Goal: Transaction & Acquisition: Purchase product/service

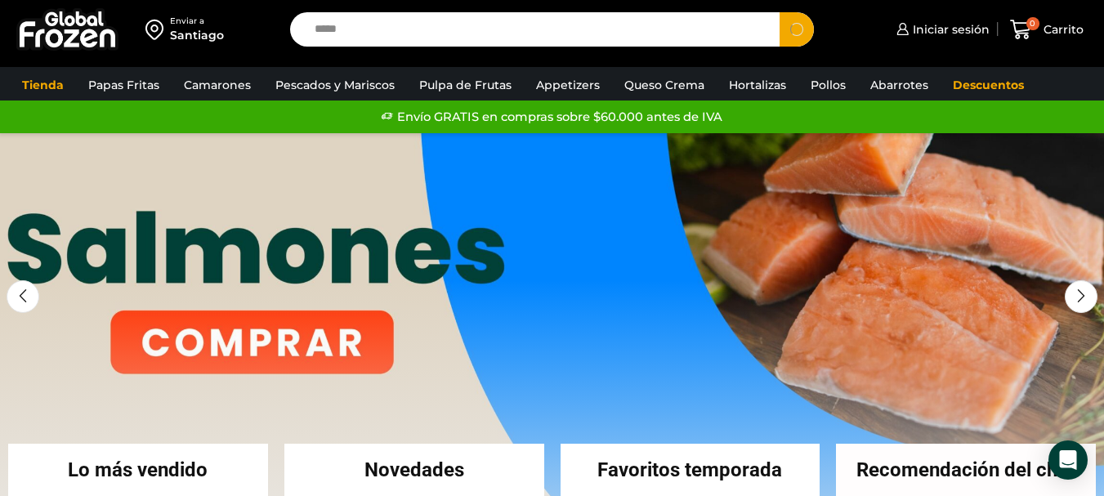
type input "*****"
click at [780, 12] on button "Search" at bounding box center [797, 29] width 34 height 34
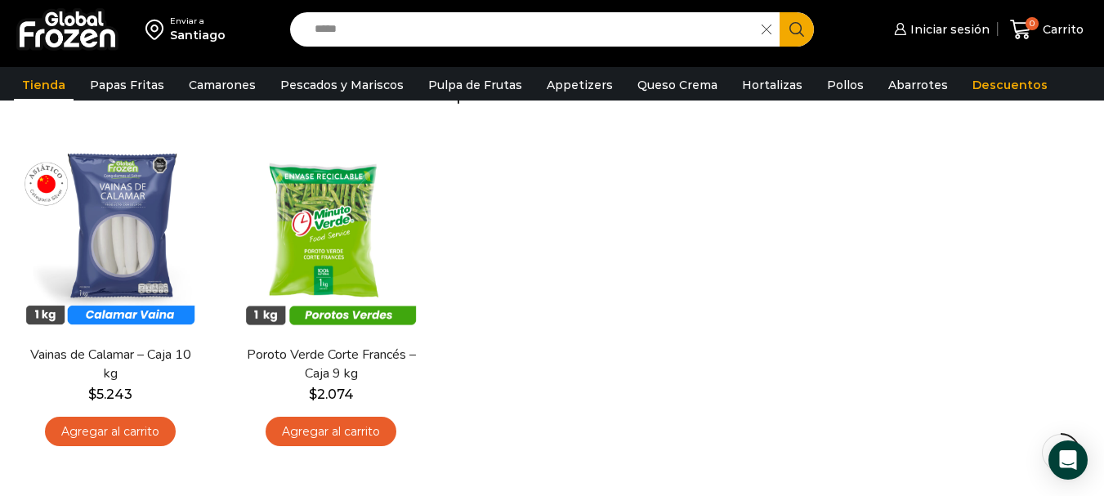
scroll to position [158, 0]
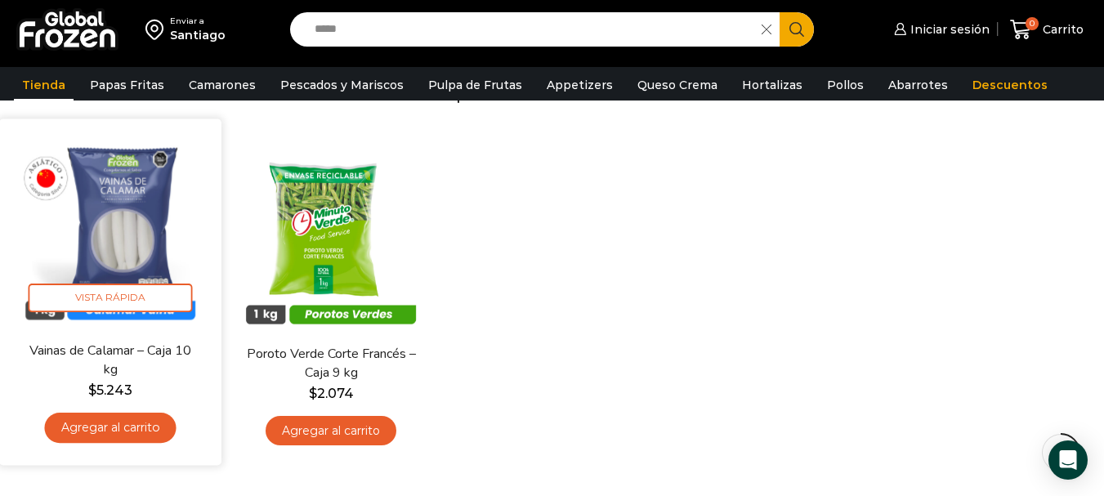
click at [101, 351] on link "Vainas de Calamar – Caja 10 kg" at bounding box center [110, 360] width 178 height 38
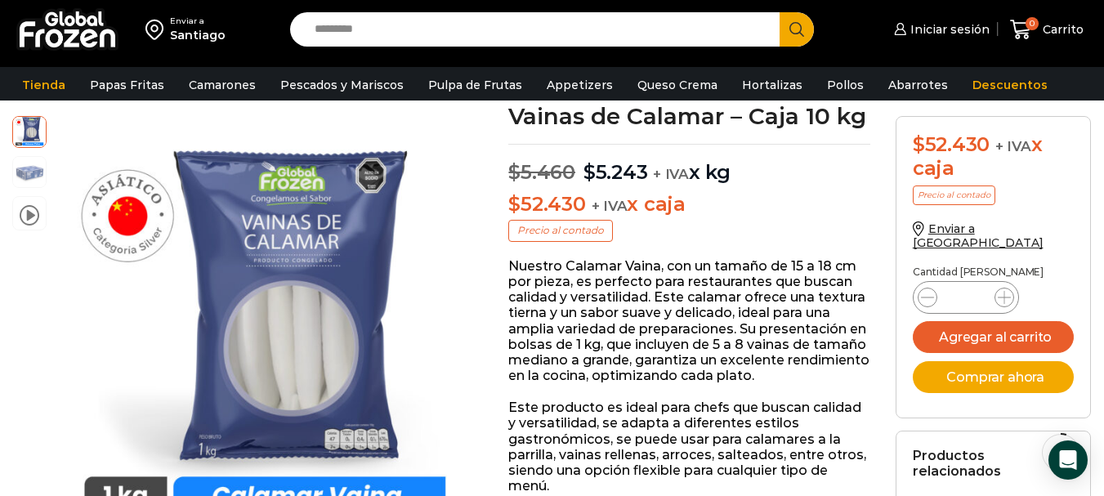
scroll to position [99, 0]
click at [555, 285] on p "Nuestro Calamar Vaina, con un tamaño de 15 a 18 cm por pieza, es perfecto para …" at bounding box center [689, 320] width 362 height 126
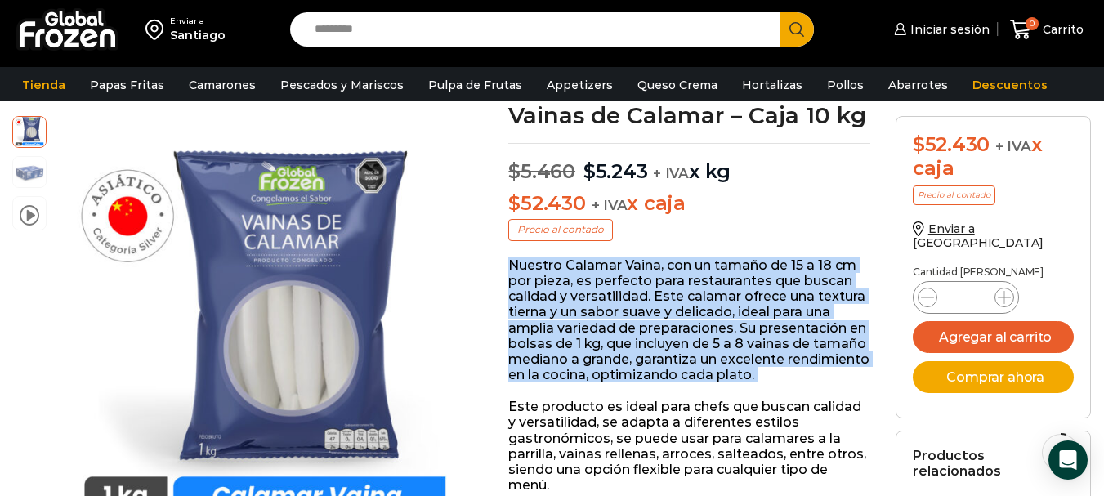
click at [555, 285] on p "Nuestro Calamar Vaina, con un tamaño de 15 a 18 cm por pieza, es perfecto para …" at bounding box center [689, 320] width 362 height 126
click at [692, 307] on p "Nuestro Calamar Vaina, con un tamaño de 15 a 18 cm por pieza, es perfecto para …" at bounding box center [689, 320] width 362 height 126
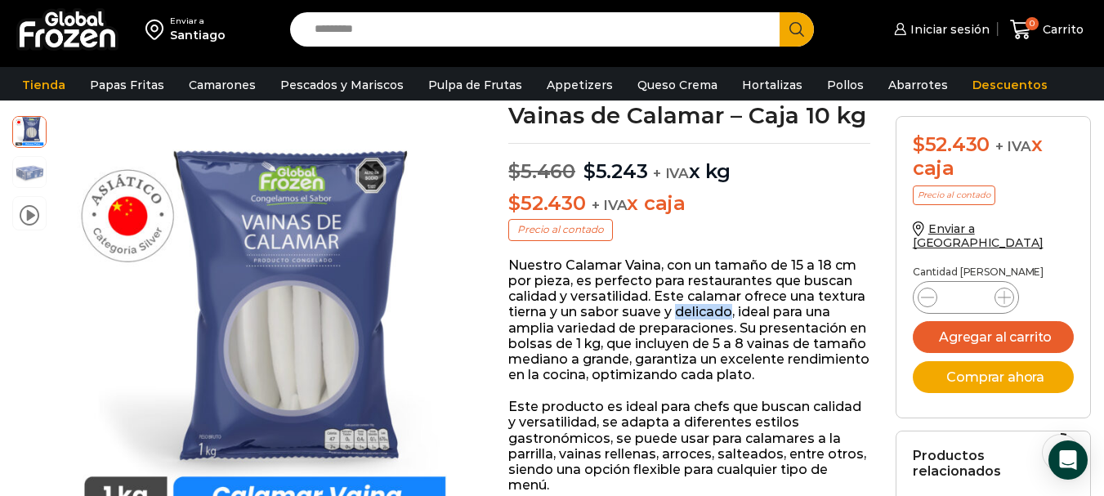
click at [692, 307] on p "Nuestro Calamar Vaina, con un tamaño de 15 a 18 cm por pieza, es perfecto para …" at bounding box center [689, 320] width 362 height 126
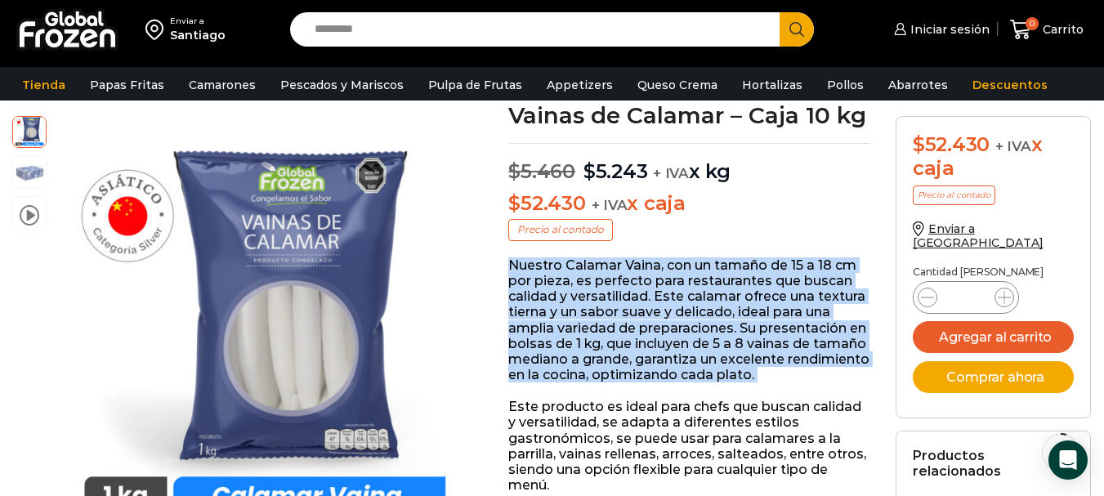
click at [692, 307] on p "Nuestro Calamar Vaina, con un tamaño de 15 a 18 cm por pieza, es perfecto para …" at bounding box center [689, 320] width 362 height 126
drag, startPoint x: 692, startPoint y: 307, endPoint x: 754, endPoint y: 376, distance: 92.6
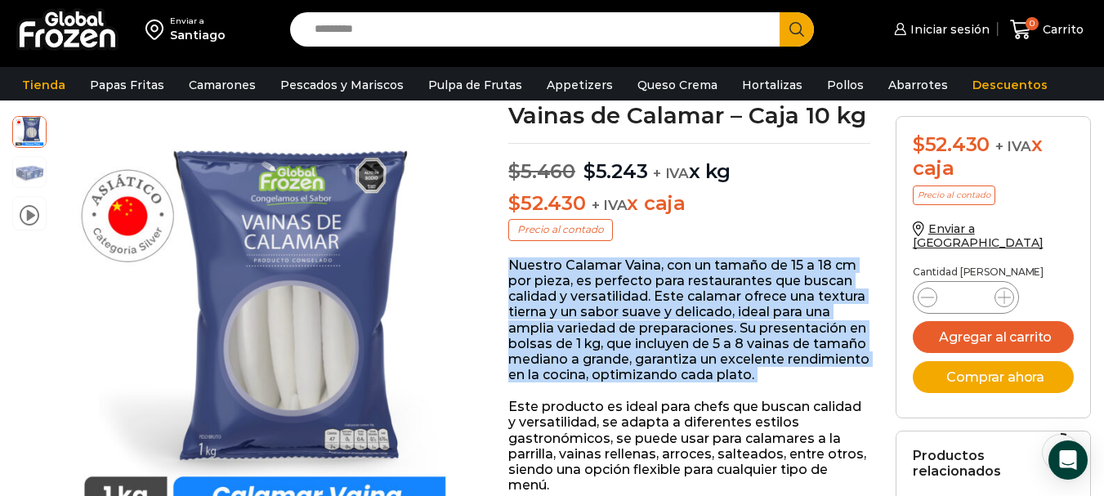
click at [754, 376] on p "Nuestro Calamar Vaina, con un tamaño de 15 a 18 cm por pieza, es perfecto para …" at bounding box center [689, 320] width 362 height 126
